Goal: Task Accomplishment & Management: Use online tool/utility

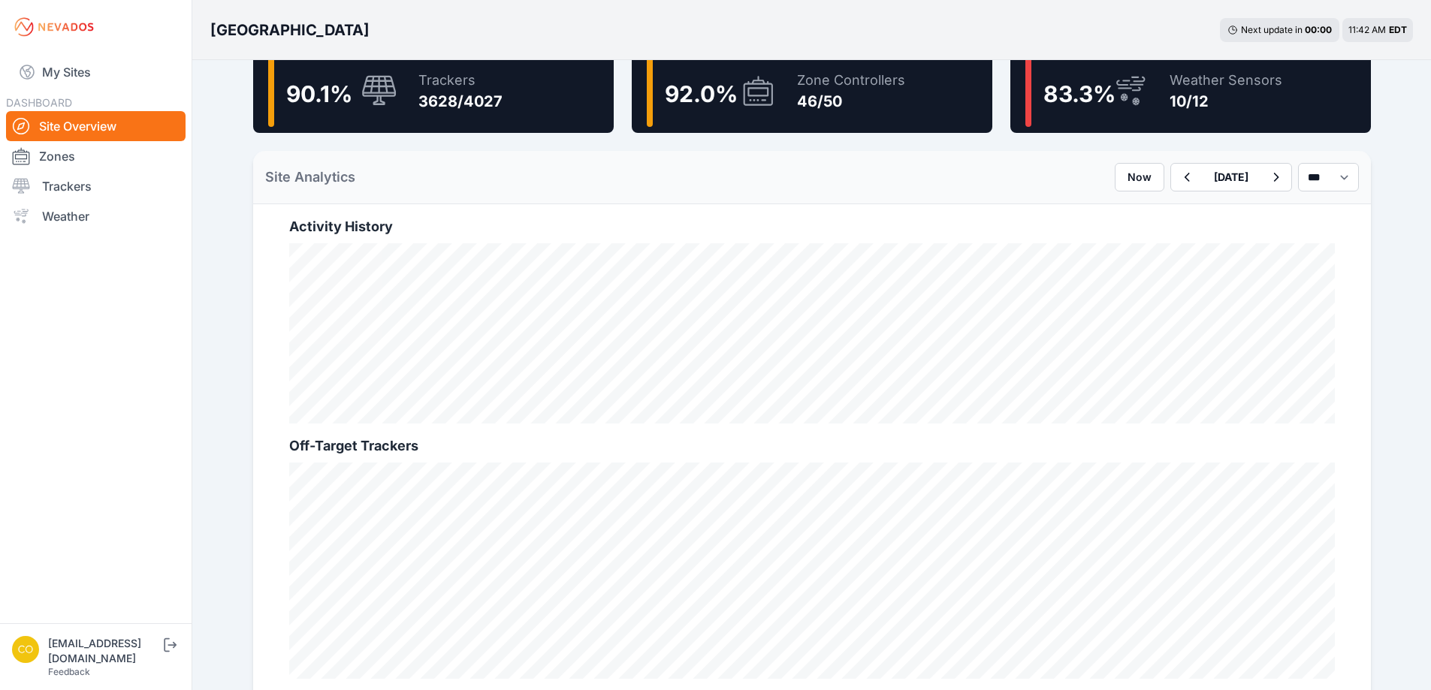
scroll to position [451, 0]
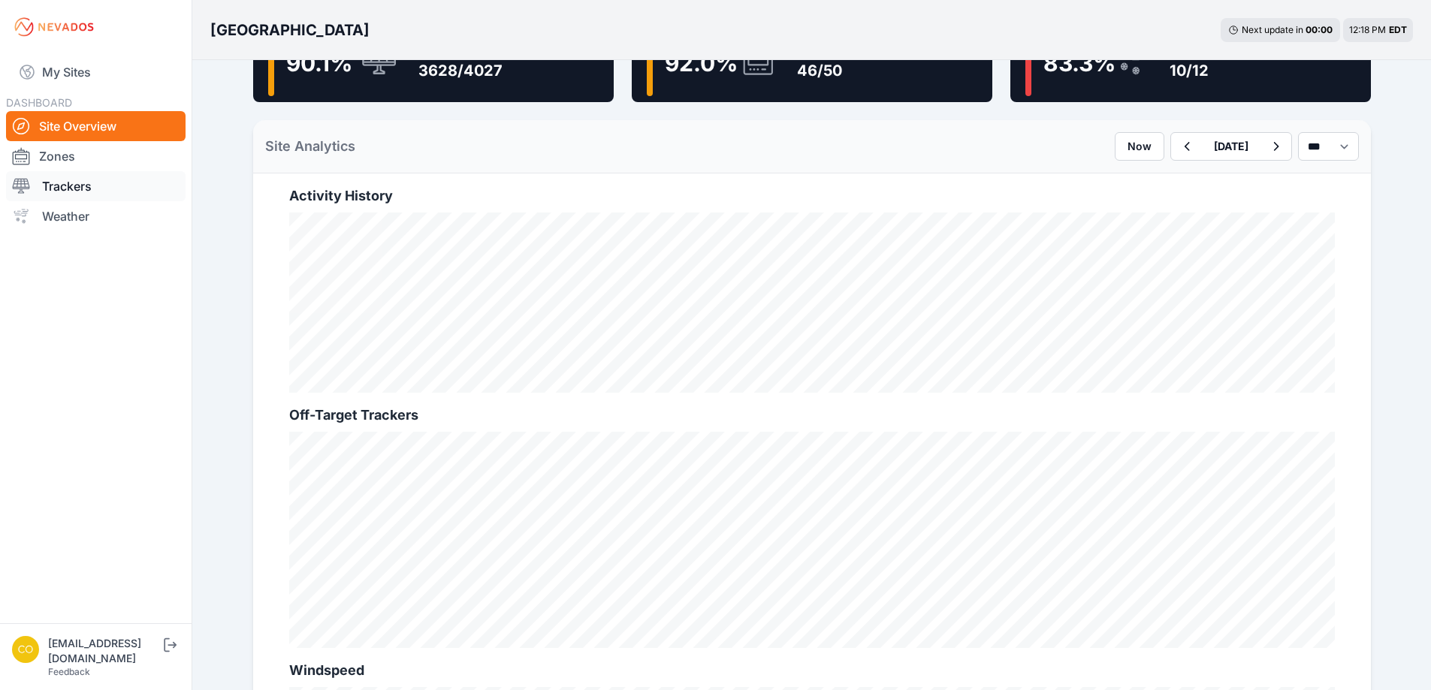
click at [70, 179] on link "Trackers" at bounding box center [96, 186] width 180 height 30
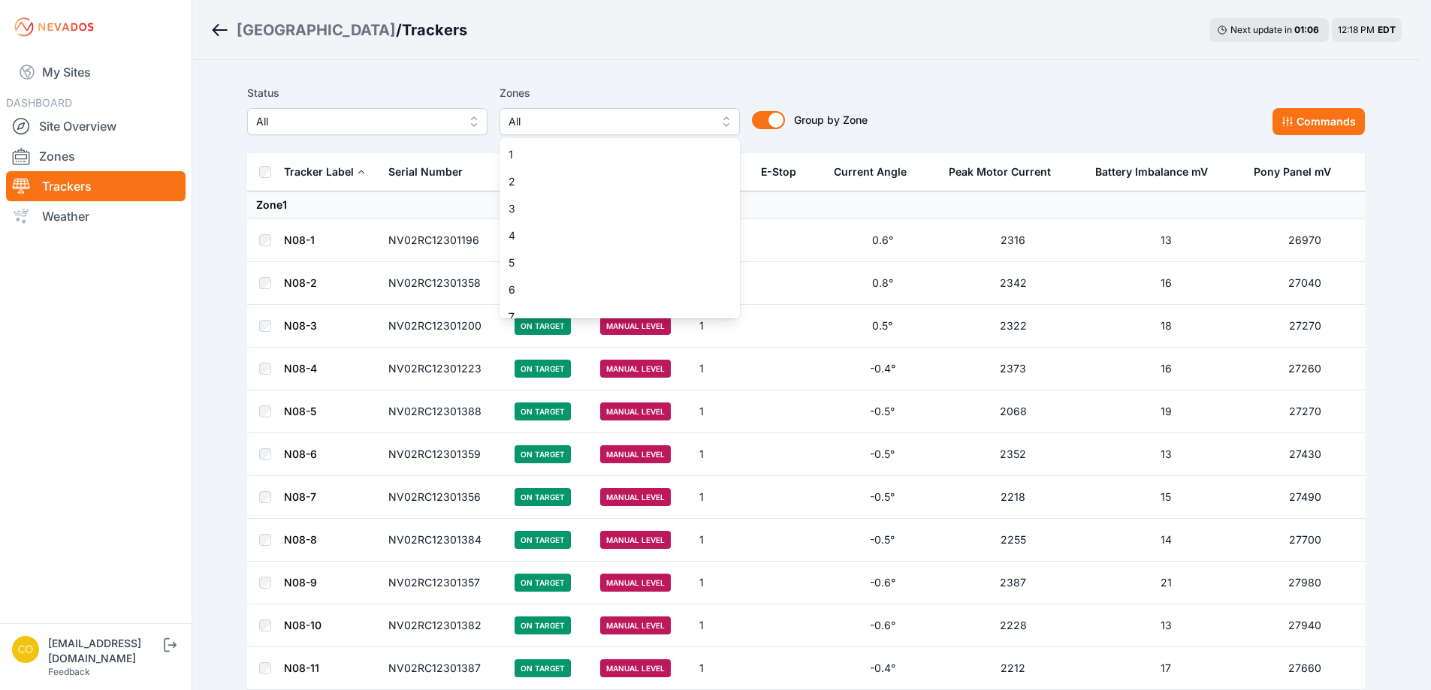
click at [626, 119] on span "All" at bounding box center [608, 122] width 201 height 18
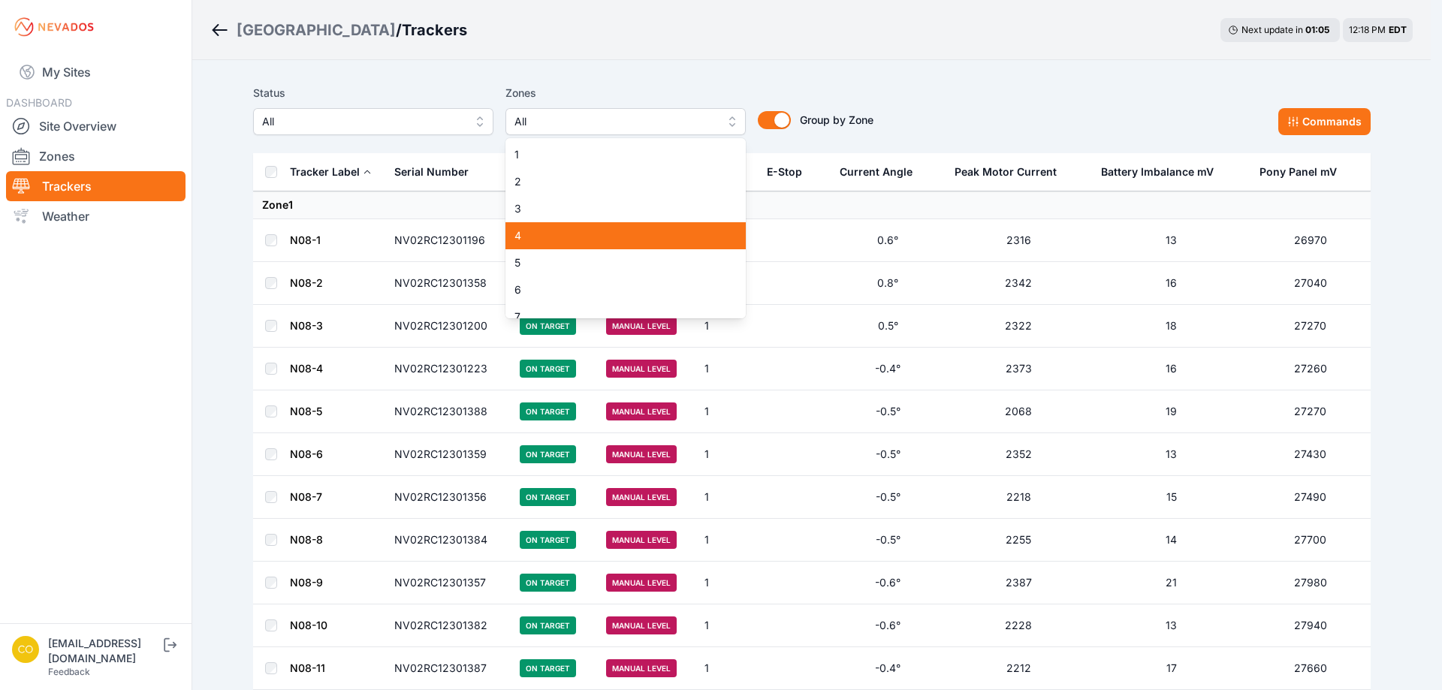
click at [567, 233] on span "4" at bounding box center [617, 235] width 204 height 15
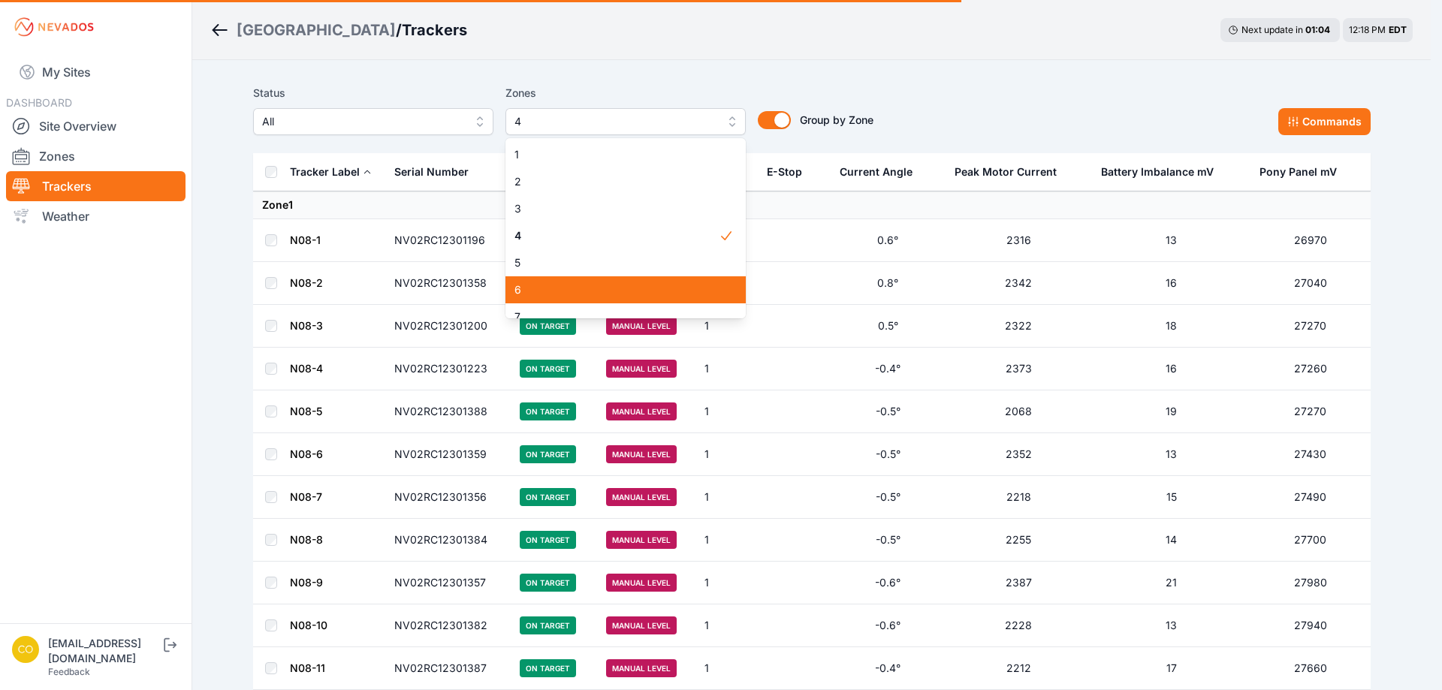
click at [566, 255] on span "5" at bounding box center [617, 262] width 204 height 15
click at [560, 336] on span "8" at bounding box center [617, 343] width 204 height 15
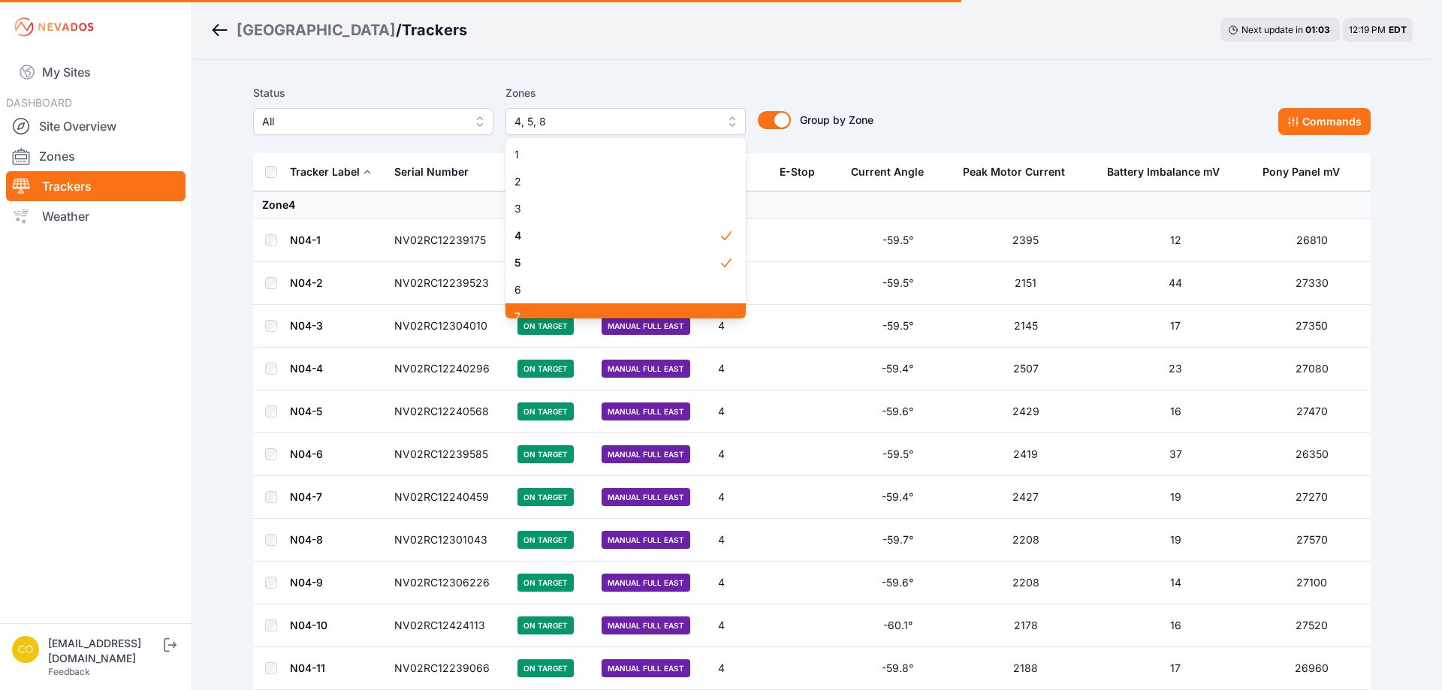
scroll to position [75, 0]
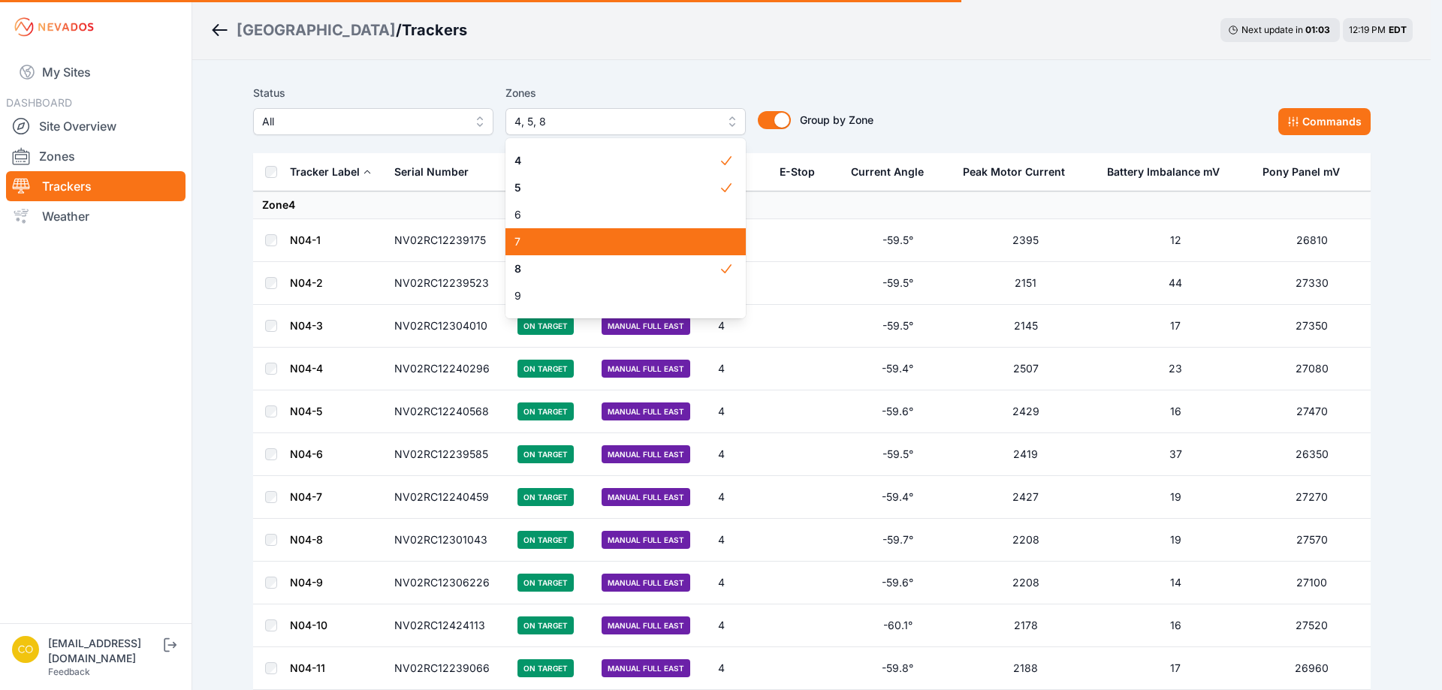
click at [623, 239] on span "7" at bounding box center [617, 241] width 204 height 15
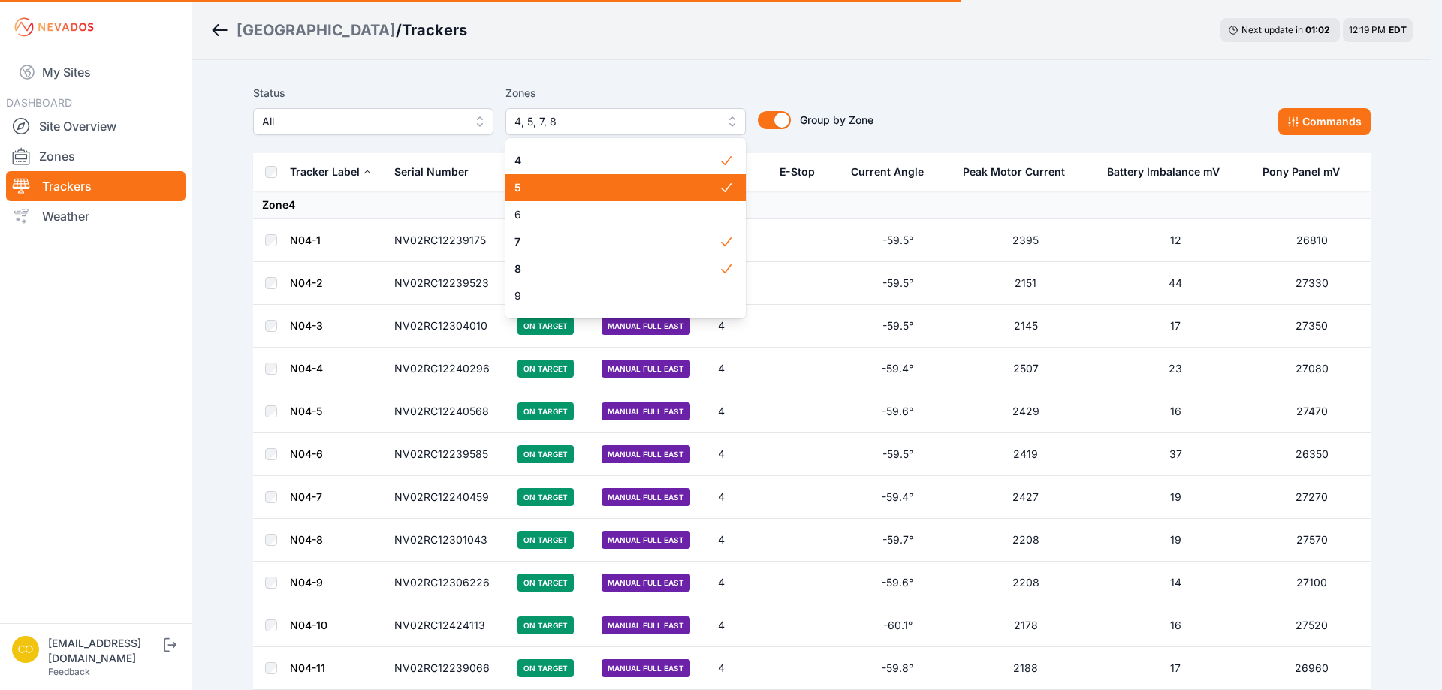
click at [659, 183] on span "5" at bounding box center [617, 187] width 204 height 15
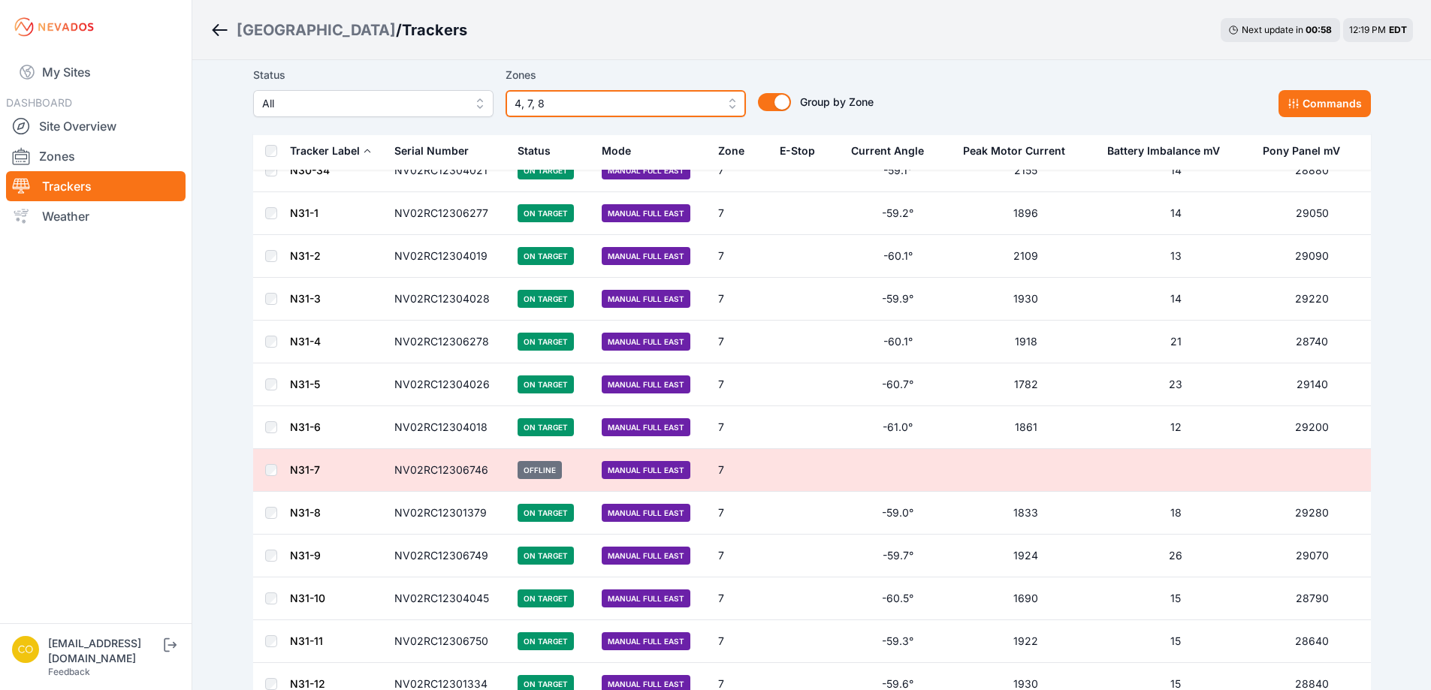
scroll to position [8319, 0]
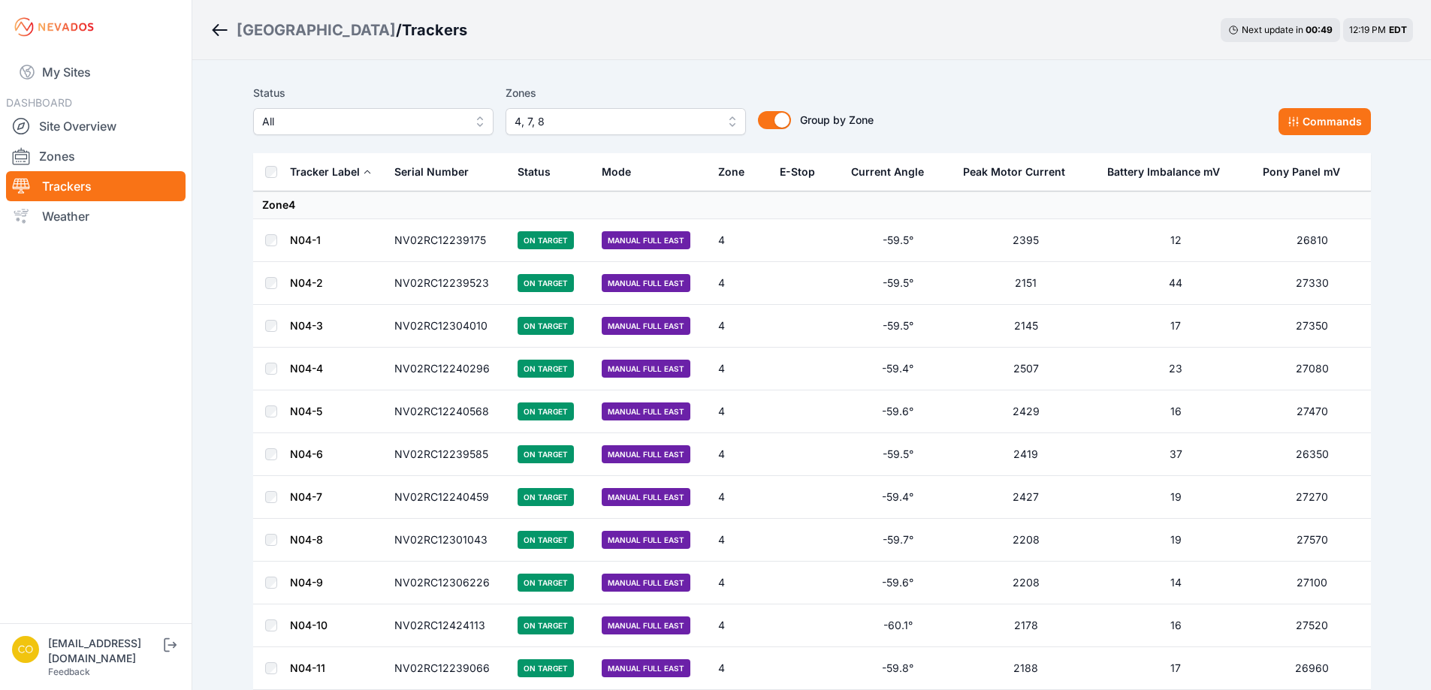
click at [264, 177] on th at bounding box center [271, 172] width 36 height 38
click at [271, 178] on th at bounding box center [271, 172] width 36 height 38
click at [1324, 116] on button "Commands" at bounding box center [1324, 121] width 92 height 27
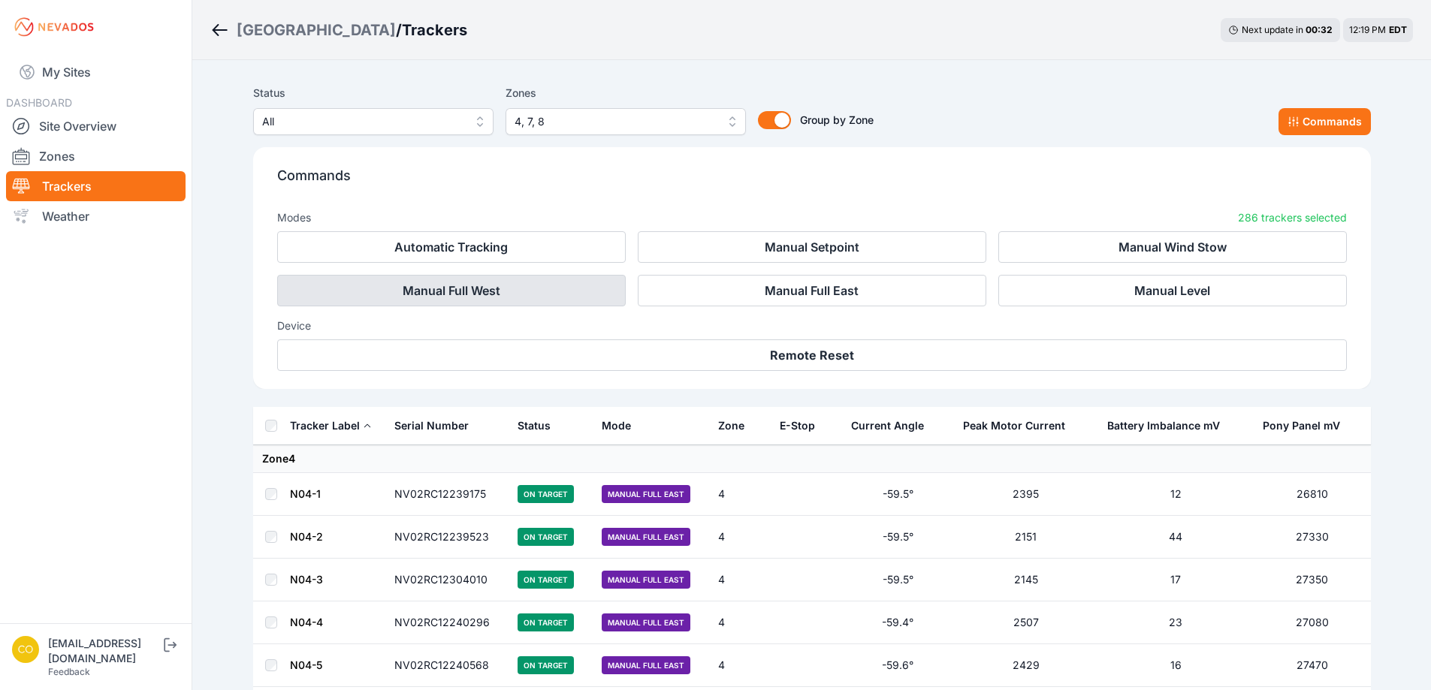
click at [515, 300] on button "Manual Full West" at bounding box center [451, 291] width 349 height 32
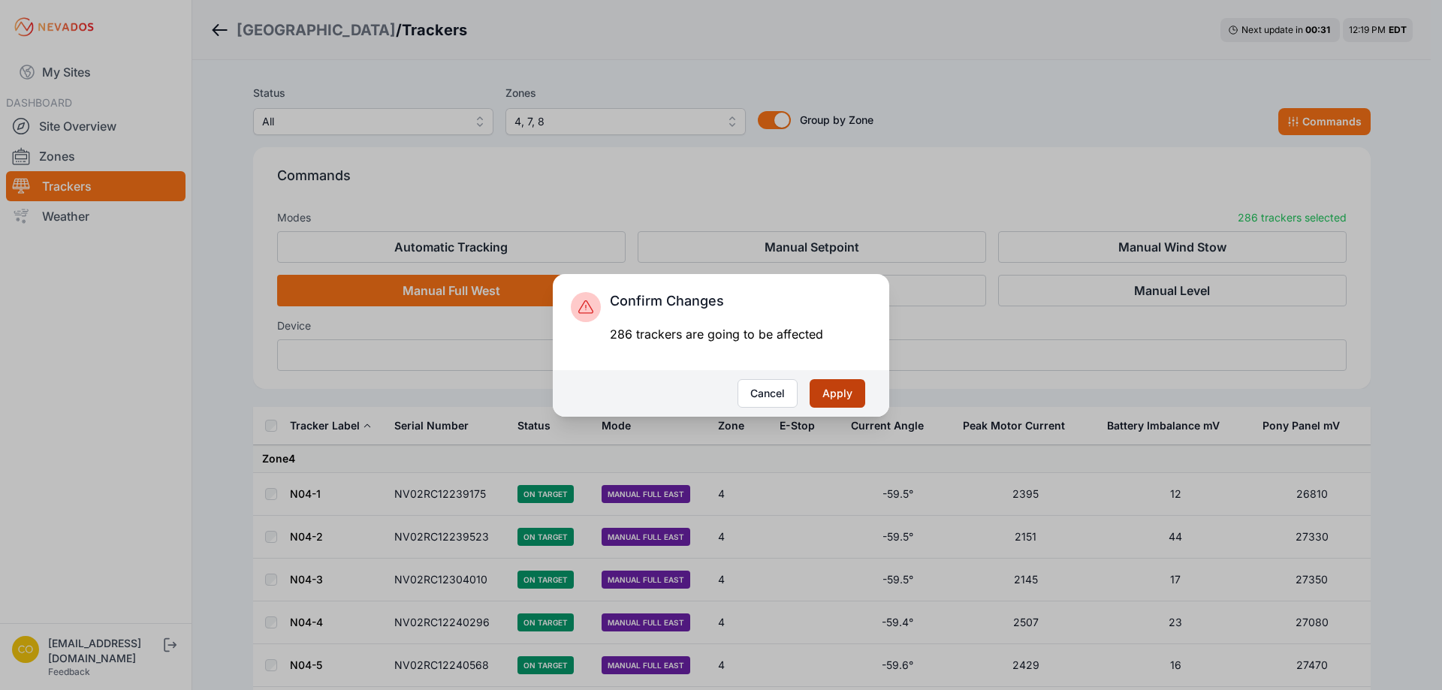
click at [840, 400] on button "Apply" at bounding box center [838, 393] width 56 height 29
